Goal: Information Seeking & Learning: Check status

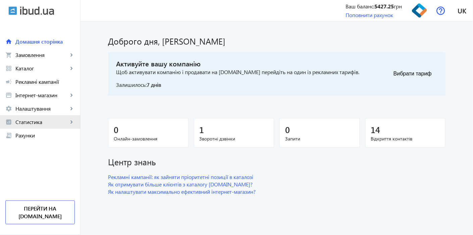
click at [49, 121] on span "Статистика" at bounding box center [41, 122] width 53 height 7
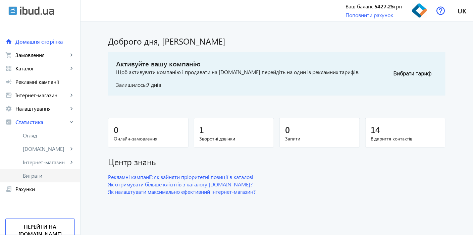
click at [34, 177] on span "Витрати" at bounding box center [49, 175] width 52 height 7
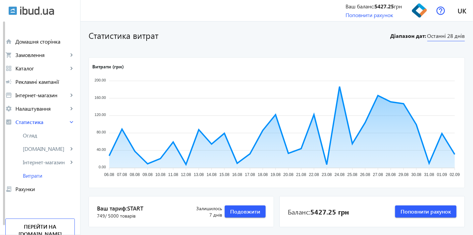
click at [456, 33] on span "Останні 28 днів" at bounding box center [446, 36] width 38 height 9
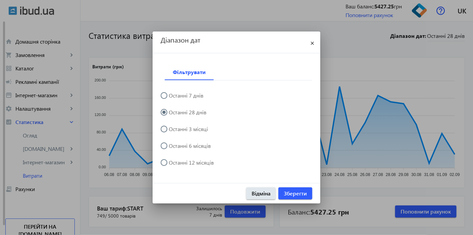
drag, startPoint x: 179, startPoint y: 129, endPoint x: 265, endPoint y: 155, distance: 89.8
click at [179, 129] on label "Останні 3 місяці" at bounding box center [187, 128] width 41 height 5
click at [186, 130] on label "Останні 3 місяці" at bounding box center [187, 128] width 41 height 5
click at [174, 130] on input "Останні 3 місяці" at bounding box center [167, 132] width 13 height 13
radio input "true"
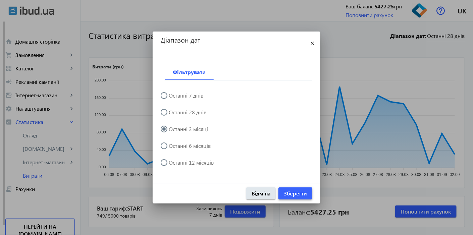
click at [288, 190] on span "Зберегти" at bounding box center [295, 193] width 23 height 7
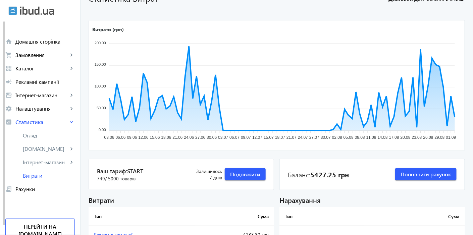
scroll to position [74, 0]
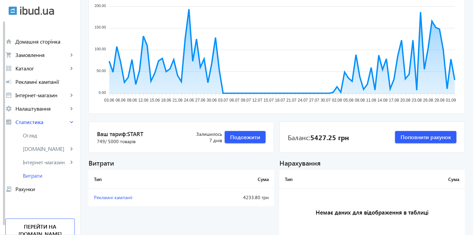
click at [111, 195] on span "Рекламні кампанії" at bounding box center [113, 197] width 38 height 6
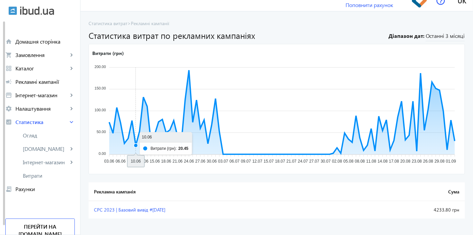
scroll to position [16, 0]
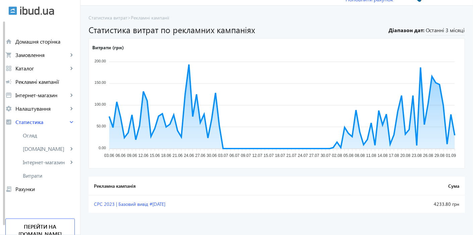
click at [143, 204] on span "CPC 2023 | Базовий вивід #[DATE]" at bounding box center [129, 204] width 71 height 6
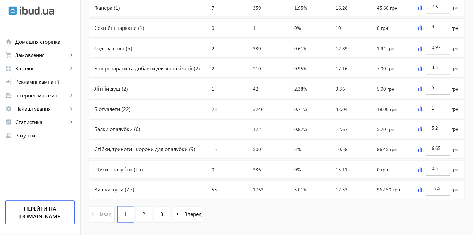
scroll to position [297, 0]
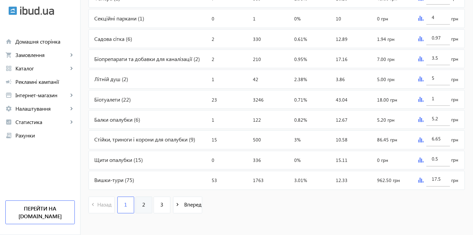
click at [137, 204] on link "2" at bounding box center [143, 205] width 17 height 17
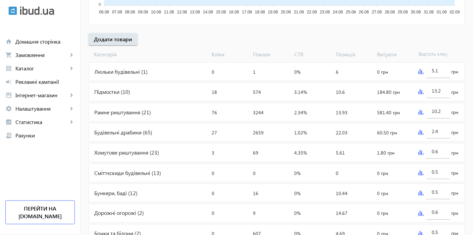
scroll to position [297, 0]
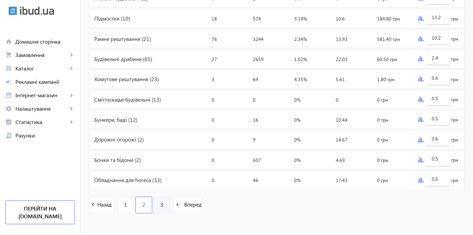
click at [154, 207] on link "3" at bounding box center [162, 205] width 17 height 17
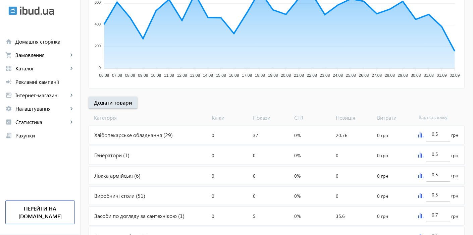
scroll to position [108, 0]
